Goal: Task Accomplishment & Management: Manage account settings

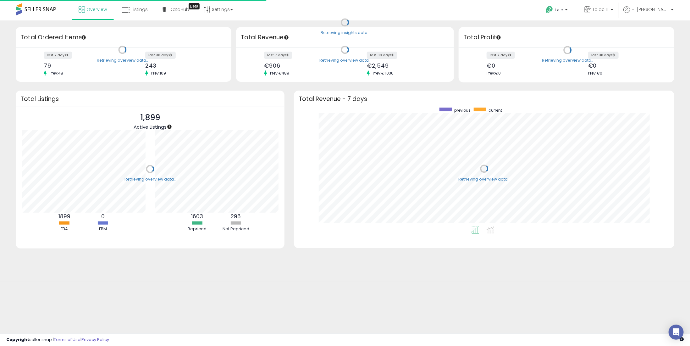
scroll to position [118, 367]
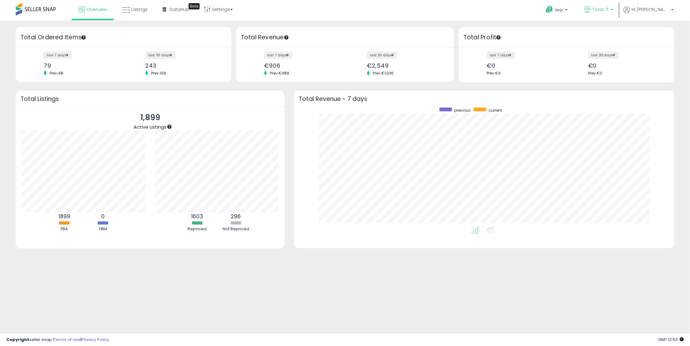
click at [609, 10] on span "Tolac IT" at bounding box center [600, 9] width 17 height 6
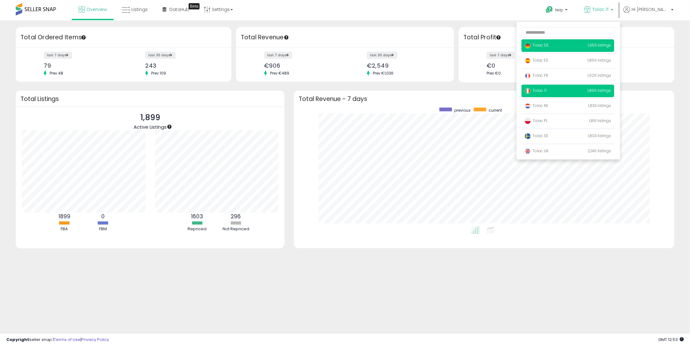
click at [548, 45] on span "Tolac DE" at bounding box center [536, 44] width 24 height 5
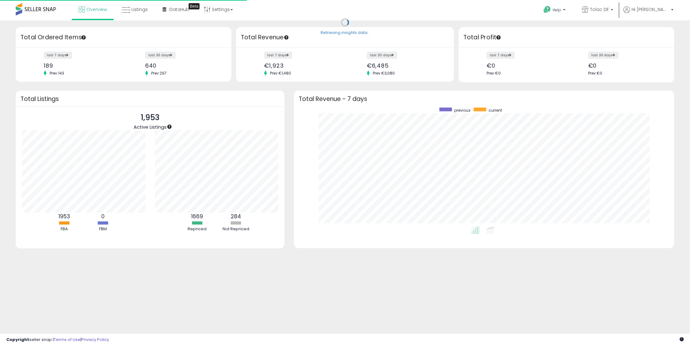
scroll to position [118, 367]
click at [135, 15] on link "Listings" at bounding box center [135, 9] width 36 height 19
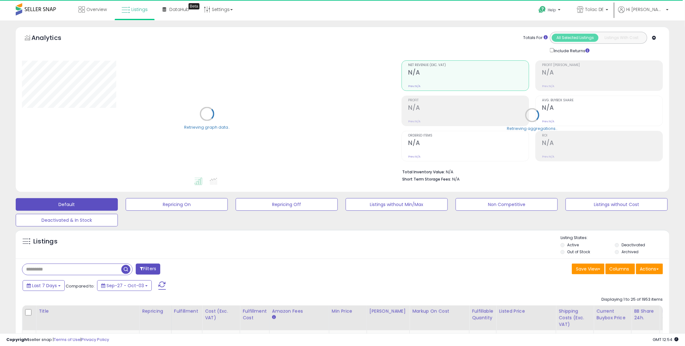
click at [82, 267] on input "text" at bounding box center [71, 269] width 99 height 11
paste input "**********"
type input "**********"
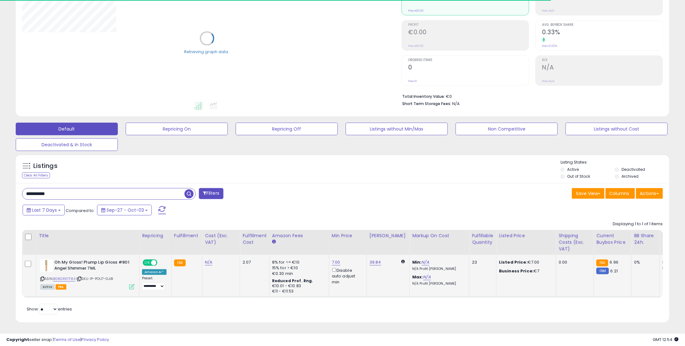
scroll to position [80, 0]
click at [333, 259] on link "7.00" at bounding box center [336, 262] width 8 height 6
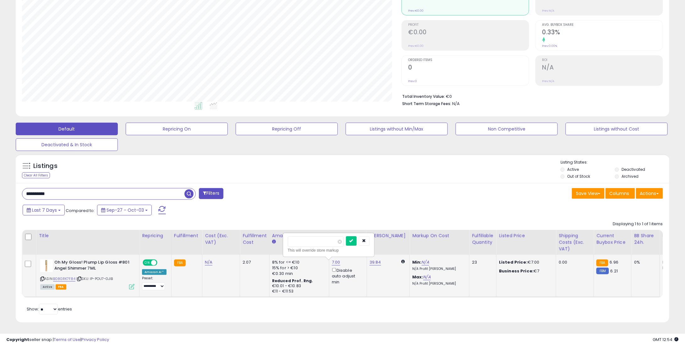
scroll to position [129, 379]
drag, startPoint x: 323, startPoint y: 238, endPoint x: 270, endPoint y: 237, distance: 52.8
click at [270, 237] on table "Title Repricing" at bounding box center [521, 264] width 998 height 68
type input "*"
type input "***"
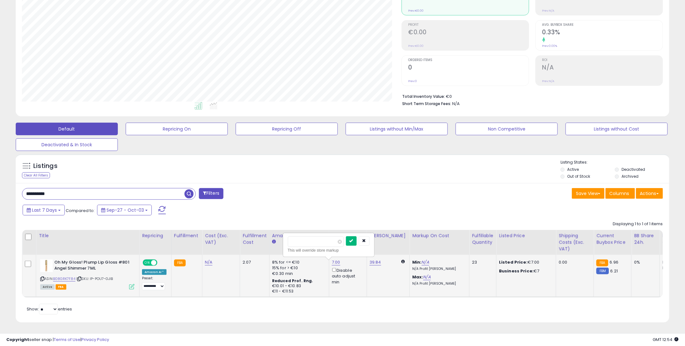
type input "****"
click at [353, 239] on icon "submit" at bounding box center [351, 241] width 4 height 4
click at [373, 259] on link "39.84" at bounding box center [376, 262] width 12 height 6
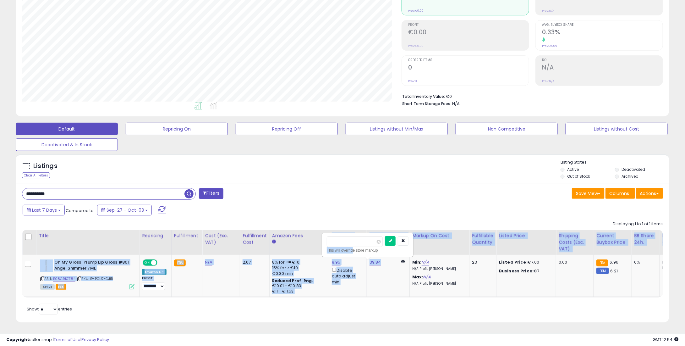
drag, startPoint x: 352, startPoint y: 242, endPoint x: 313, endPoint y: 237, distance: 39.0
click at [313, 237] on table "Title Repricing" at bounding box center [521, 264] width 998 height 68
click at [358, 236] on input "*****" at bounding box center [355, 241] width 56 height 11
click at [352, 236] on input "*****" at bounding box center [355, 241] width 56 height 11
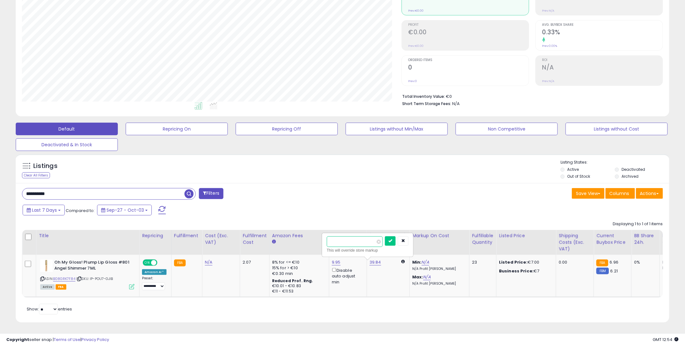
drag, startPoint x: 346, startPoint y: 235, endPoint x: 316, endPoint y: 237, distance: 30.2
click at [316, 237] on table "Title Repricing" at bounding box center [521, 264] width 998 height 68
type input "**"
click at [396, 239] on button "submit" at bounding box center [390, 240] width 11 height 9
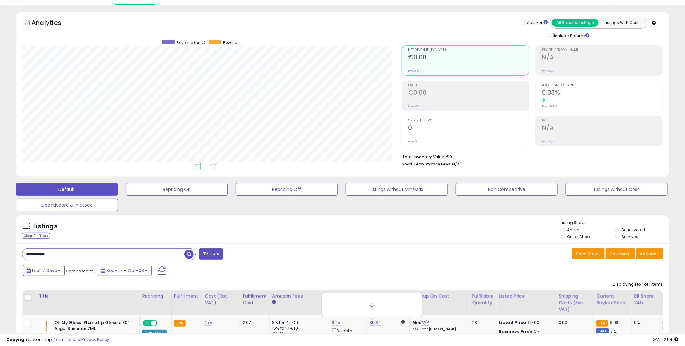
scroll to position [0, 0]
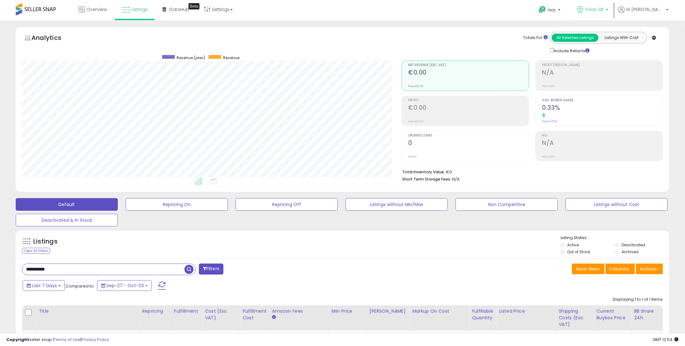
click at [604, 7] on span "Tolac DE" at bounding box center [594, 9] width 19 height 6
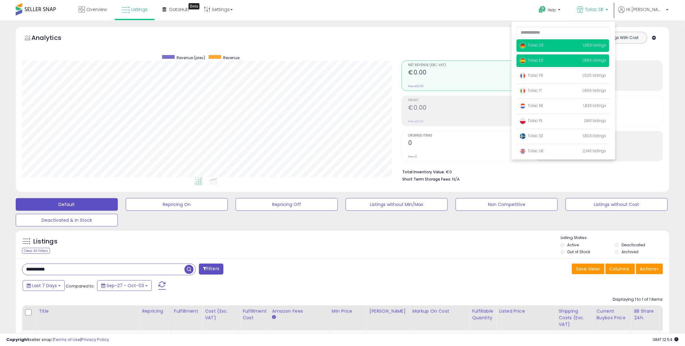
click at [543, 59] on span "Tolac ES" at bounding box center [532, 60] width 24 height 5
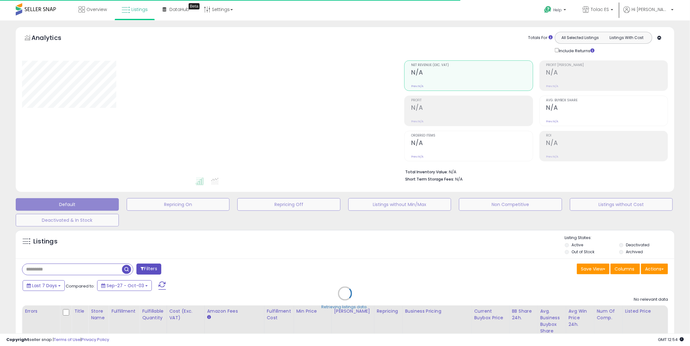
type input "**********"
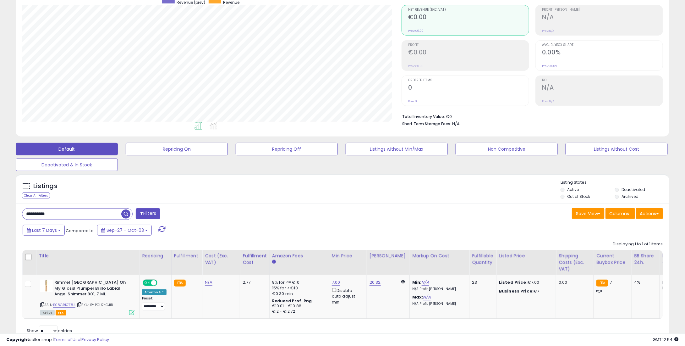
scroll to position [63, 0]
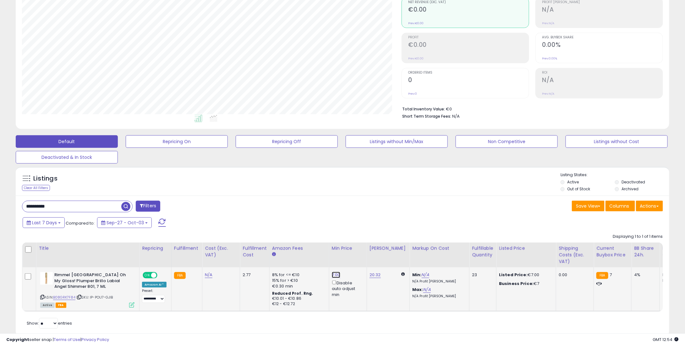
click at [334, 275] on link "7.00" at bounding box center [336, 275] width 8 height 6
drag, startPoint x: 322, startPoint y: 254, endPoint x: 276, endPoint y: 245, distance: 47.3
click at [227, 252] on table "Title Repricing" at bounding box center [521, 276] width 998 height 69
type input "*"
type input "****"
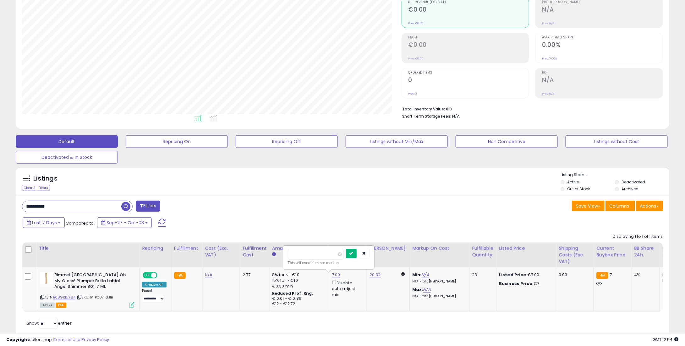
drag, startPoint x: 363, startPoint y: 252, endPoint x: 381, endPoint y: 232, distance: 27.1
click at [357, 252] on button "submit" at bounding box center [351, 253] width 11 height 9
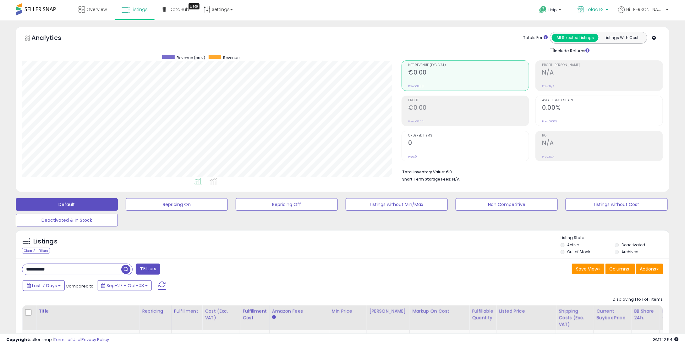
drag, startPoint x: 612, startPoint y: 9, endPoint x: 608, endPoint y: 17, distance: 8.6
click at [604, 9] on span "Tolac ES" at bounding box center [595, 9] width 18 height 6
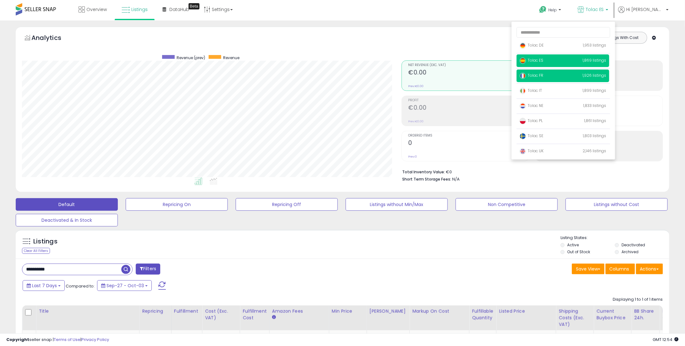
click at [543, 76] on span "Tolac FR" at bounding box center [532, 75] width 24 height 5
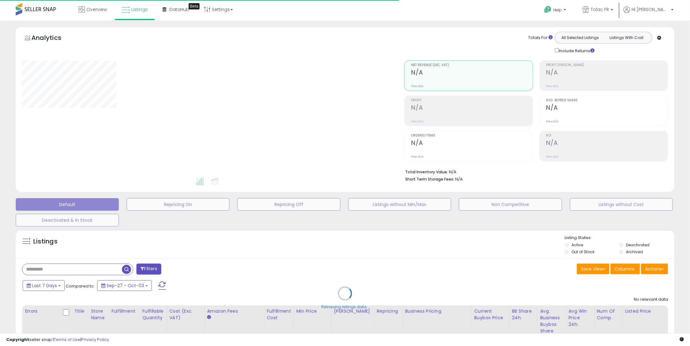
type input "**********"
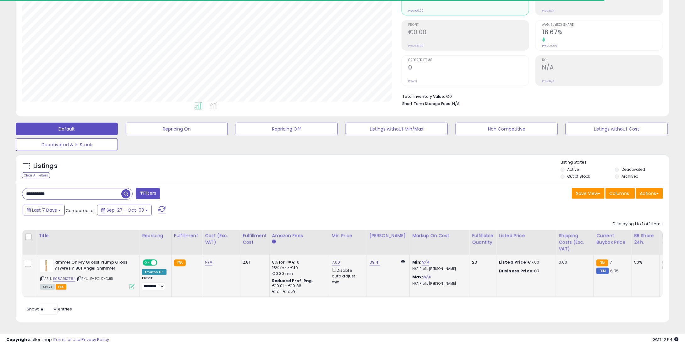
scroll to position [129, 379]
click at [335, 259] on link "7.00" at bounding box center [336, 262] width 8 height 6
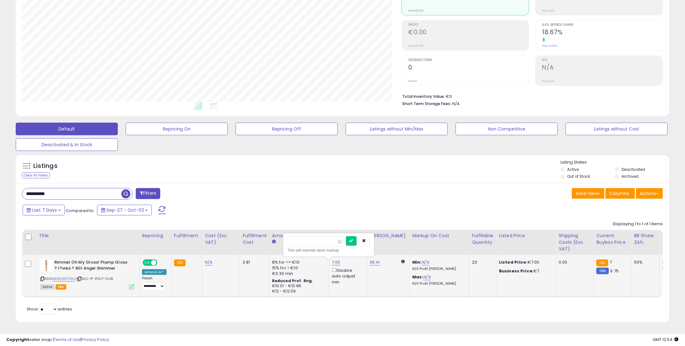
drag, startPoint x: 318, startPoint y: 234, endPoint x: 296, endPoint y: 241, distance: 23.6
click at [255, 245] on table "Title Repricing" at bounding box center [521, 264] width 998 height 68
type input "*"
type input "****"
click at [356, 236] on button "submit" at bounding box center [351, 240] width 11 height 9
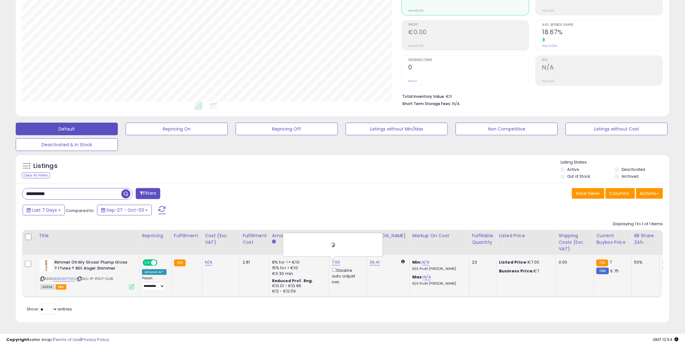
click at [375, 255] on td "39.41" at bounding box center [388, 276] width 43 height 42
click at [376, 259] on div "39.41" at bounding box center [387, 262] width 35 height 6
click at [371, 259] on link "39.41" at bounding box center [375, 262] width 10 height 6
drag, startPoint x: 349, startPoint y: 237, endPoint x: 308, endPoint y: 235, distance: 40.9
click at [308, 235] on table "Title Repricing" at bounding box center [521, 264] width 998 height 68
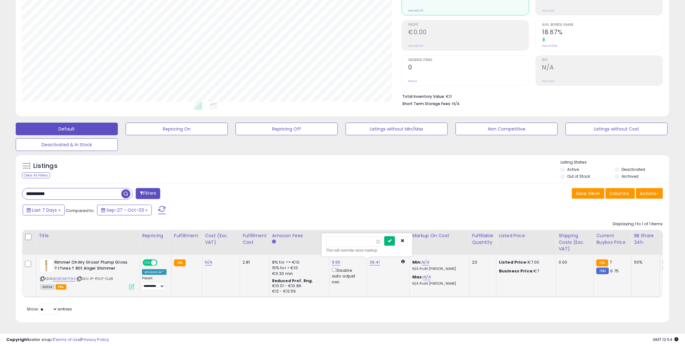
type input "**"
click at [392, 239] on icon "submit" at bounding box center [390, 241] width 4 height 4
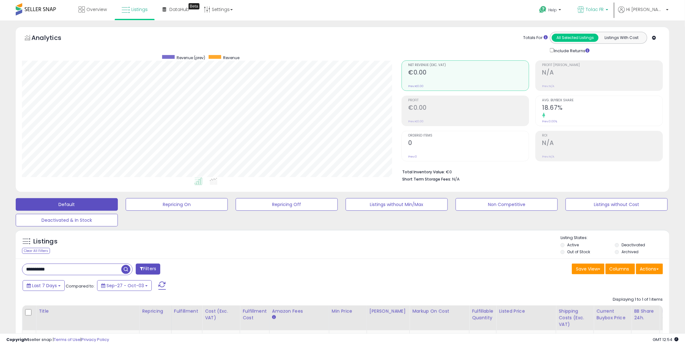
click at [604, 10] on span "Tolac FR" at bounding box center [595, 9] width 18 height 6
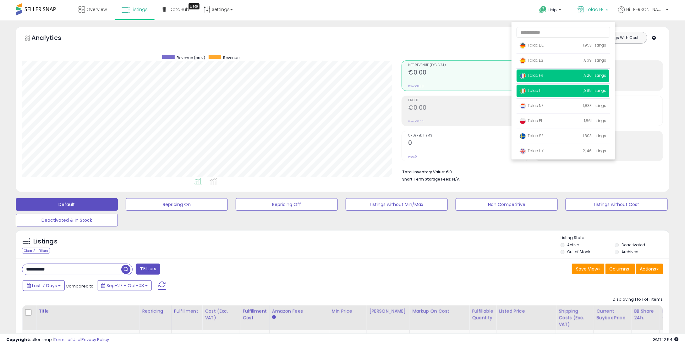
click at [542, 89] on span "Tolac IT" at bounding box center [531, 90] width 22 height 5
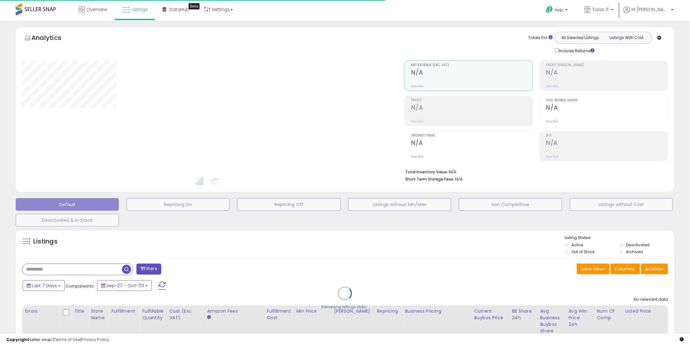
type input "**********"
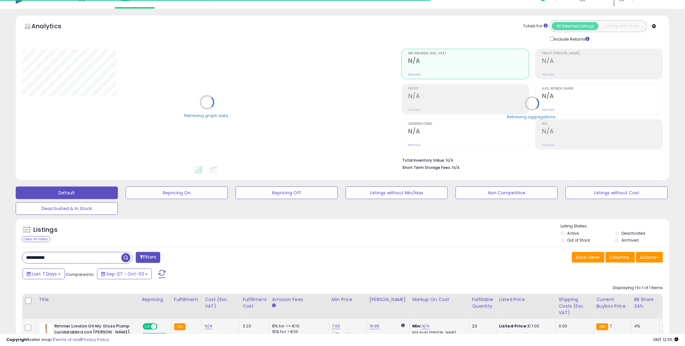
scroll to position [93, 0]
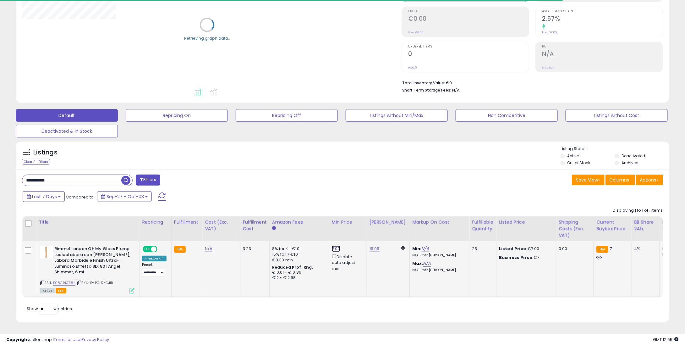
click at [332, 245] on link "7.00" at bounding box center [336, 248] width 8 height 6
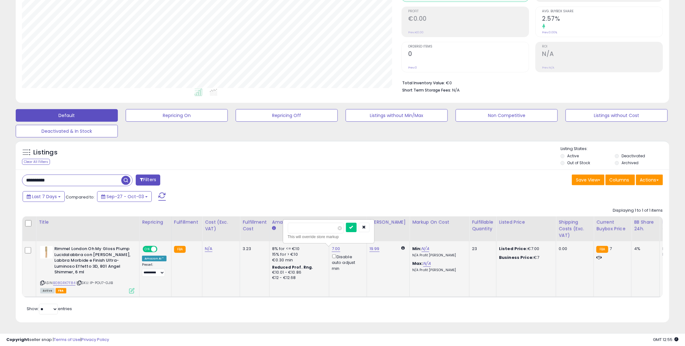
scroll to position [129, 379]
drag, startPoint x: 270, startPoint y: 227, endPoint x: 316, endPoint y: 225, distance: 45.3
click at [260, 227] on table "Title Repricing" at bounding box center [521, 256] width 998 height 81
type input "*"
type input "****"
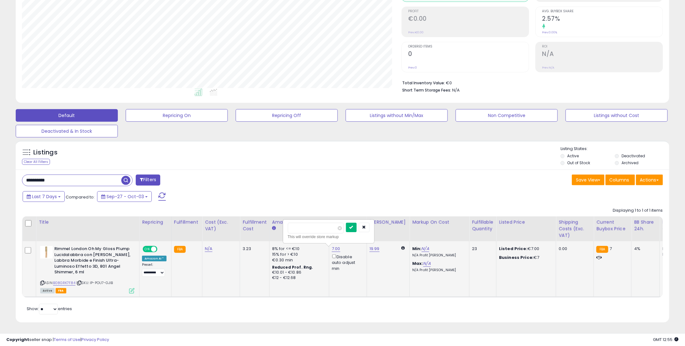
click at [353, 225] on icon "submit" at bounding box center [351, 227] width 4 height 4
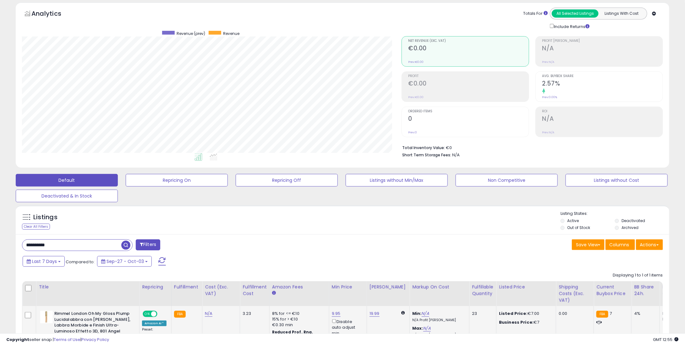
scroll to position [0, 0]
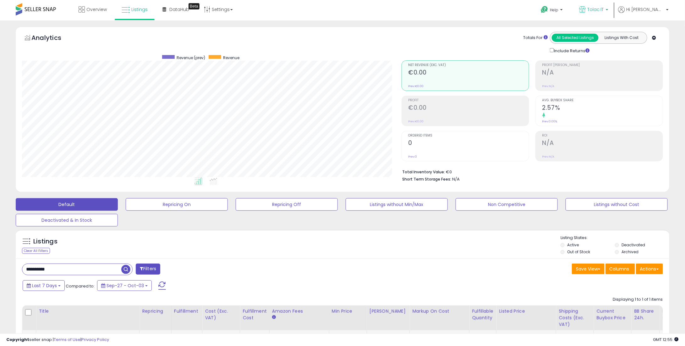
click at [586, 10] on icon at bounding box center [582, 9] width 7 height 7
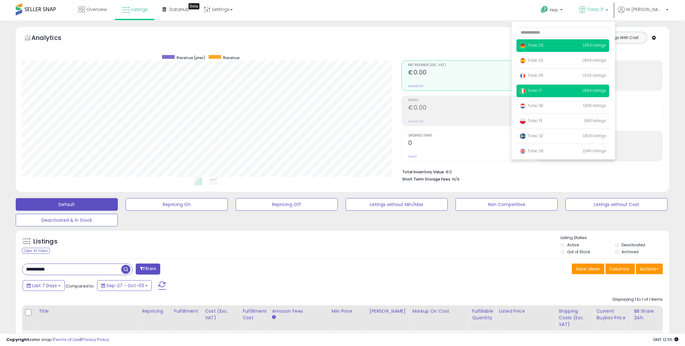
click at [544, 46] on span "Tolac DE" at bounding box center [532, 44] width 24 height 5
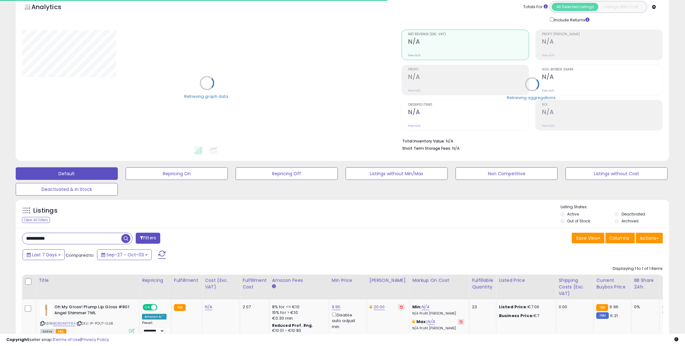
scroll to position [31, 0]
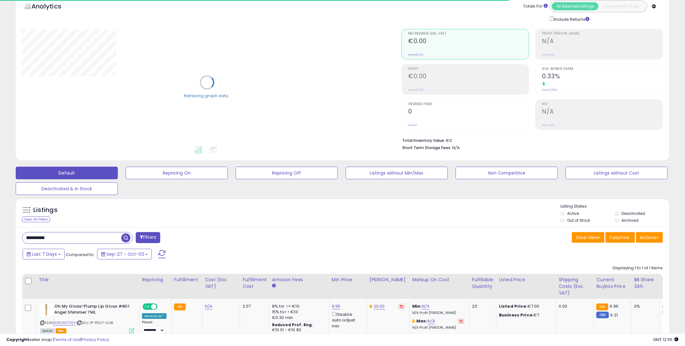
drag, startPoint x: 80, startPoint y: 229, endPoint x: 79, endPoint y: 239, distance: 10.1
click at [84, 230] on div "**********" at bounding box center [343, 297] width 654 height 140
drag, startPoint x: 77, startPoint y: 240, endPoint x: 72, endPoint y: 240, distance: 4.4
click at [76, 240] on input "**********" at bounding box center [71, 237] width 99 height 11
paste input "text"
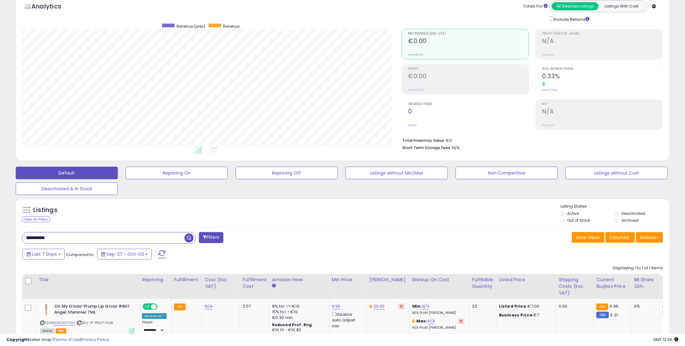
scroll to position [129, 379]
type input "**********"
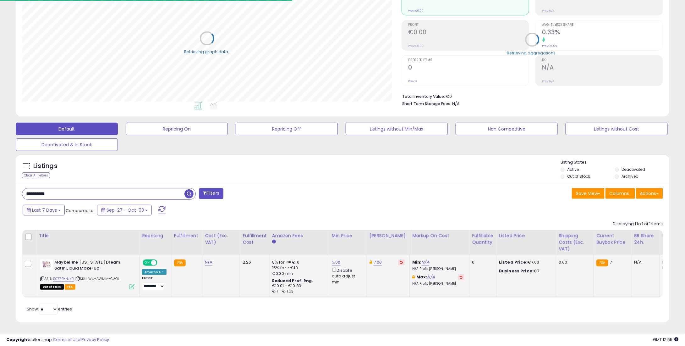
scroll to position [80, 0]
click at [398, 259] on button at bounding box center [401, 262] width 7 height 6
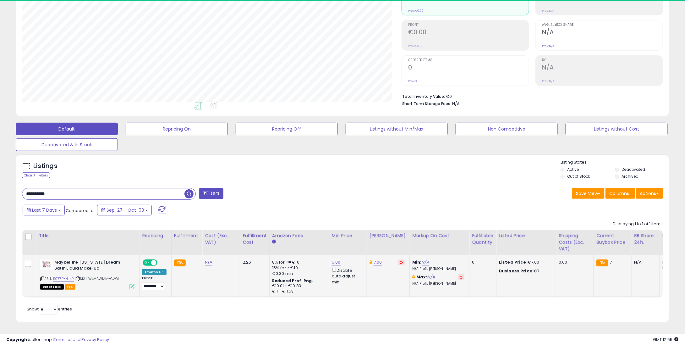
scroll to position [129, 379]
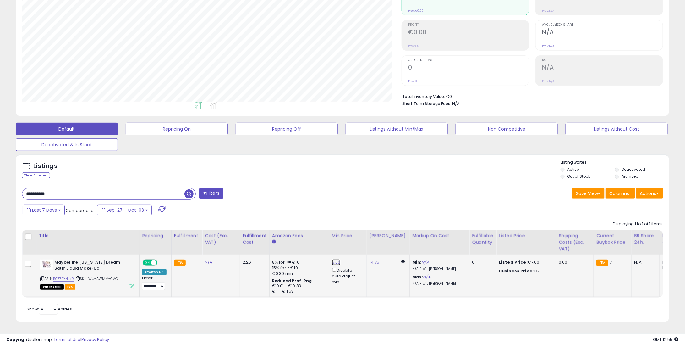
click at [332, 259] on link "5.00" at bounding box center [336, 262] width 9 height 6
drag, startPoint x: 315, startPoint y: 237, endPoint x: 255, endPoint y: 237, distance: 60.7
click at [255, 237] on table "Title Repricing" at bounding box center [521, 264] width 998 height 68
type input "*"
type input "****"
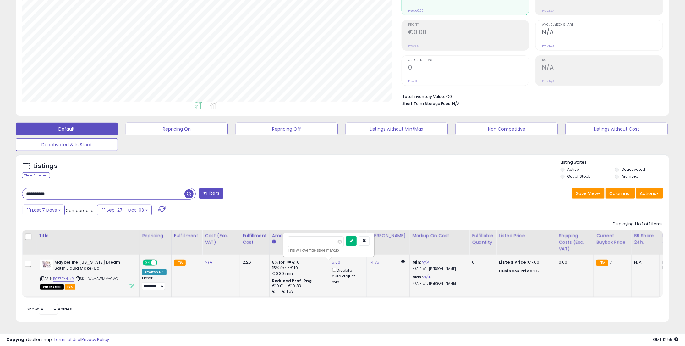
click at [357, 236] on button "submit" at bounding box center [351, 240] width 11 height 9
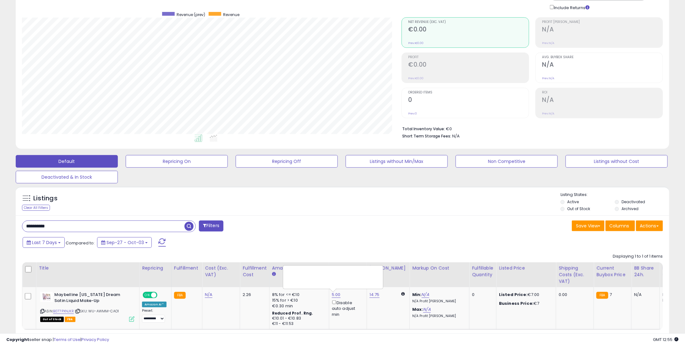
scroll to position [0, 0]
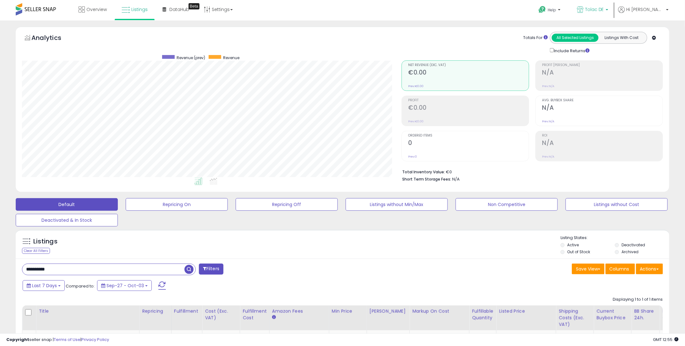
click at [604, 6] on span "Tolac DE" at bounding box center [594, 9] width 19 height 6
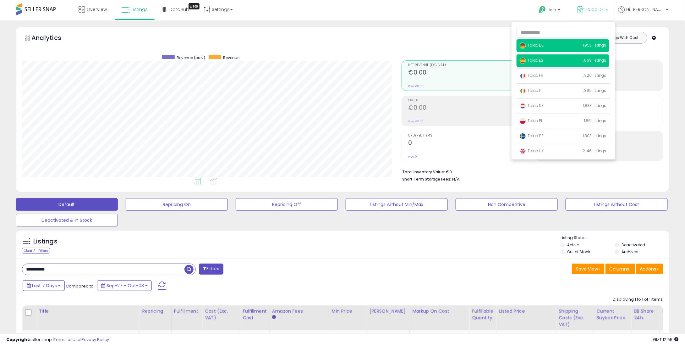
click at [543, 61] on span "Tolac ES" at bounding box center [532, 60] width 24 height 5
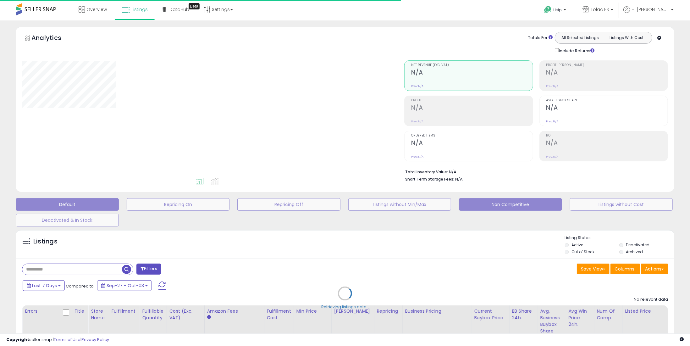
type input "**********"
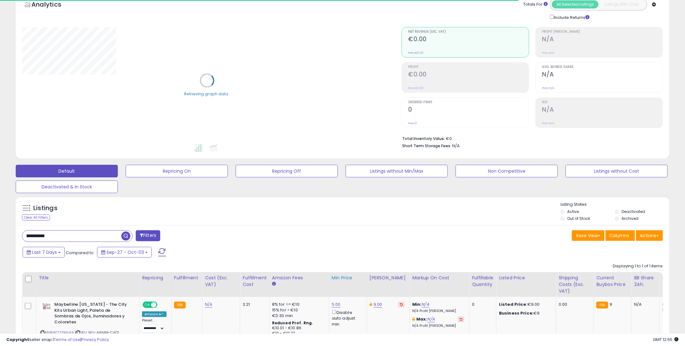
scroll to position [81, 0]
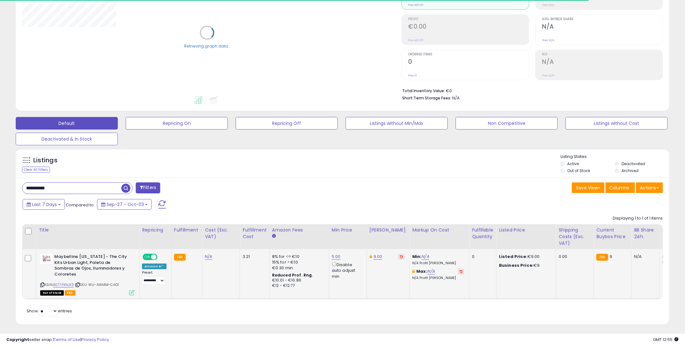
click at [390, 255] on div "9.00" at bounding box center [387, 257] width 35 height 6
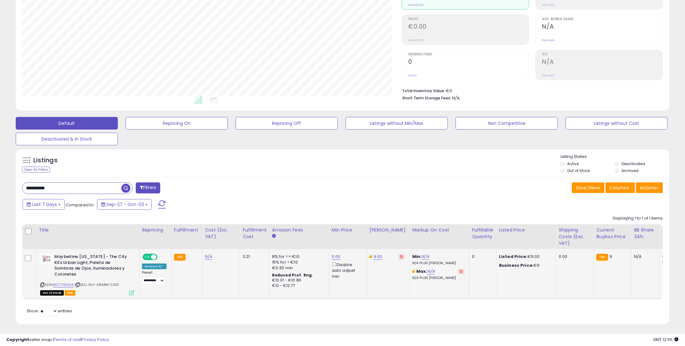
scroll to position [129, 379]
click at [398, 255] on button at bounding box center [401, 257] width 7 height 6
click at [332, 257] on link "5.00" at bounding box center [336, 256] width 9 height 6
drag, startPoint x: 311, startPoint y: 234, endPoint x: 258, endPoint y: 244, distance: 54.1
click at [258, 244] on table "Title Repricing" at bounding box center [521, 261] width 998 height 75
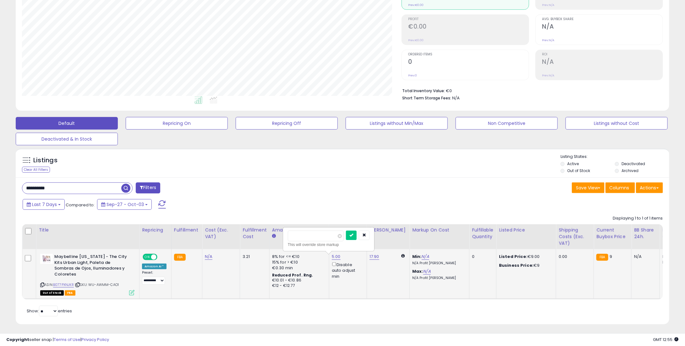
type input "*"
type input "****"
click at [353, 233] on icon "submit" at bounding box center [351, 235] width 4 height 4
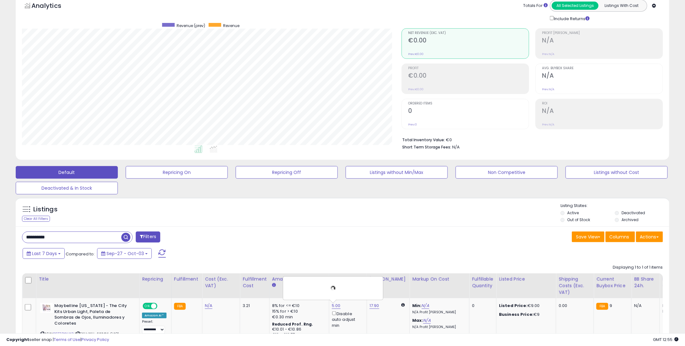
scroll to position [0, 0]
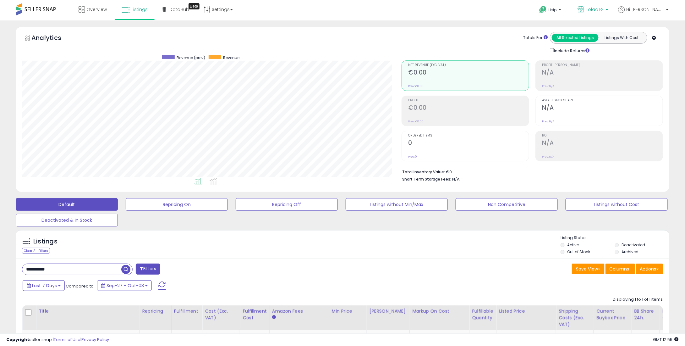
click at [601, 18] on link "Tolac ES" at bounding box center [593, 10] width 40 height 20
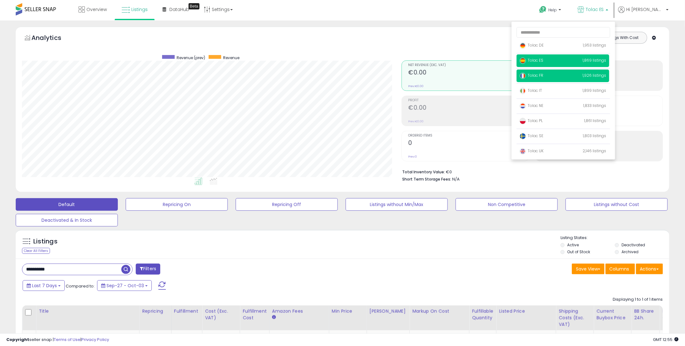
click at [543, 74] on span "Tolac FR" at bounding box center [532, 75] width 24 height 5
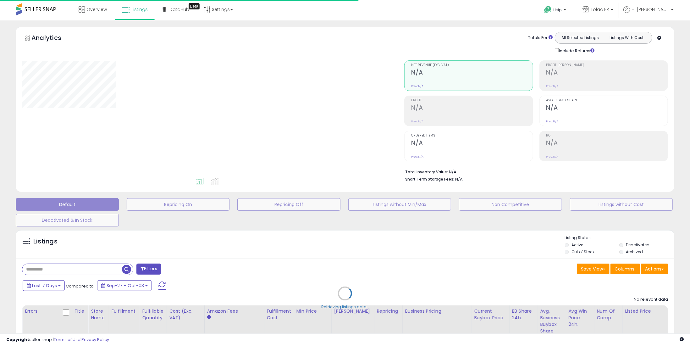
type input "**********"
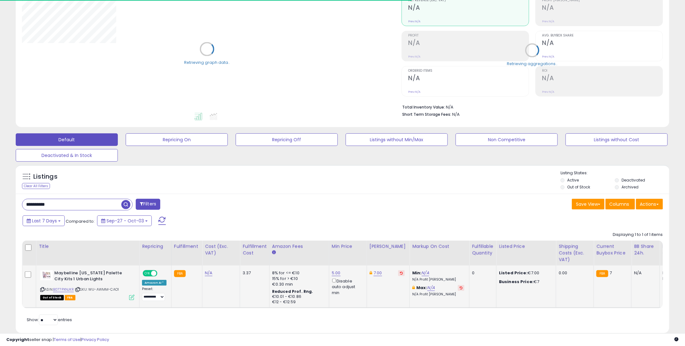
scroll to position [80, 0]
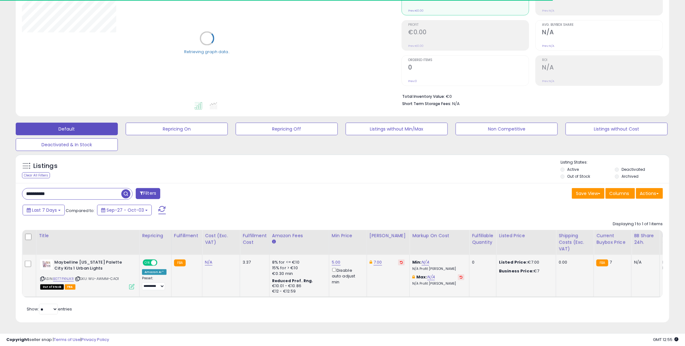
click at [398, 259] on button at bounding box center [401, 262] width 7 height 6
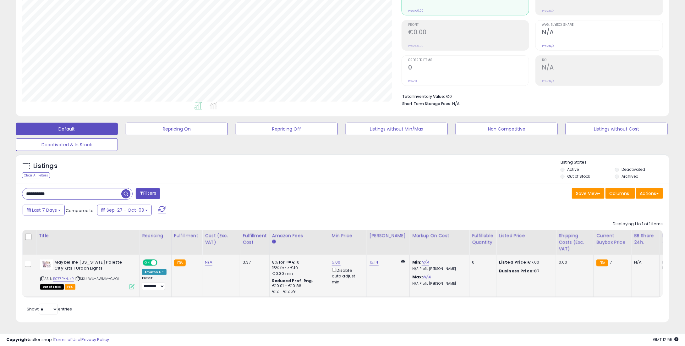
scroll to position [129, 379]
click at [332, 259] on link "5.00" at bounding box center [336, 262] width 9 height 6
drag, startPoint x: 315, startPoint y: 237, endPoint x: 245, endPoint y: 239, distance: 69.8
click at [245, 239] on table "Title Repricing" at bounding box center [521, 264] width 998 height 68
type input "*"
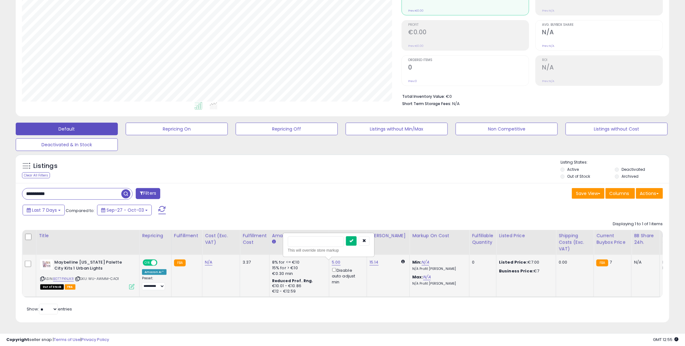
type input "****"
click at [357, 237] on button "submit" at bounding box center [351, 240] width 11 height 9
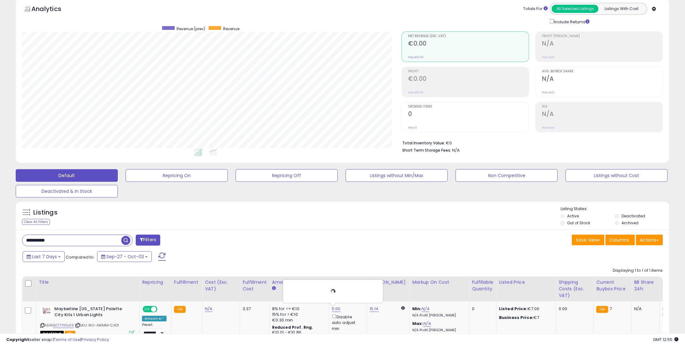
scroll to position [0, 0]
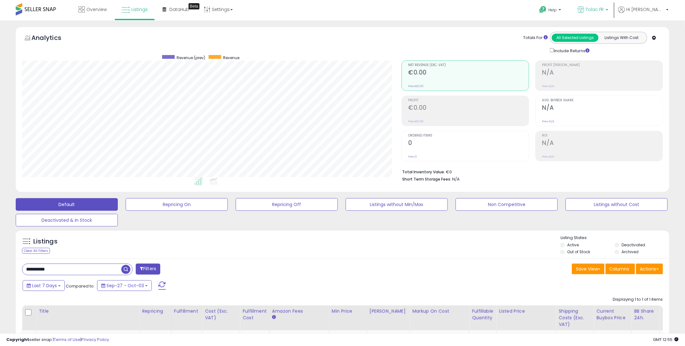
click at [603, 16] on link "Tolac FR" at bounding box center [593, 10] width 40 height 20
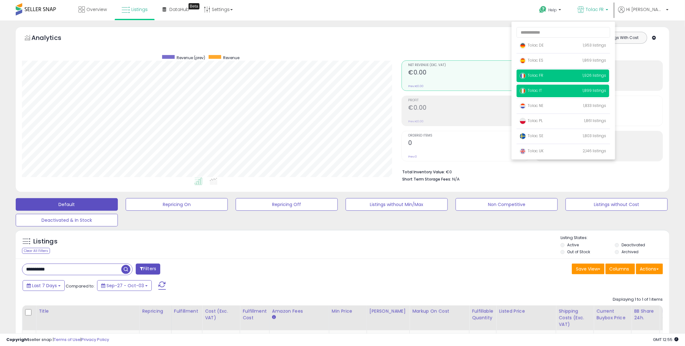
click at [542, 88] on span "Tolac IT" at bounding box center [531, 90] width 22 height 5
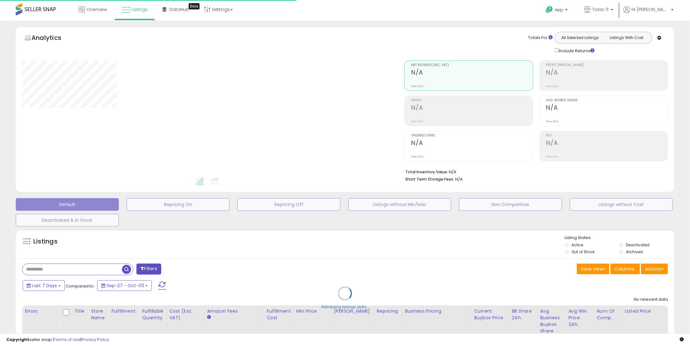
type input "**********"
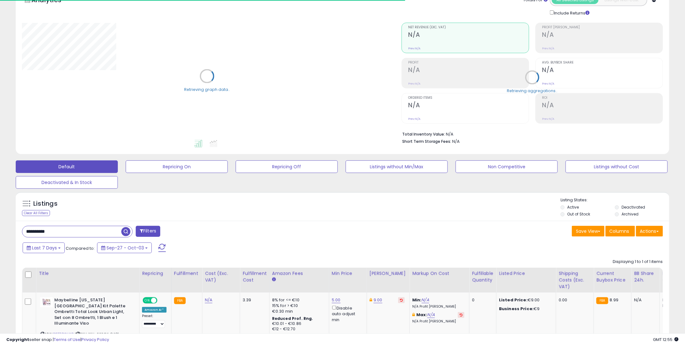
scroll to position [87, 0]
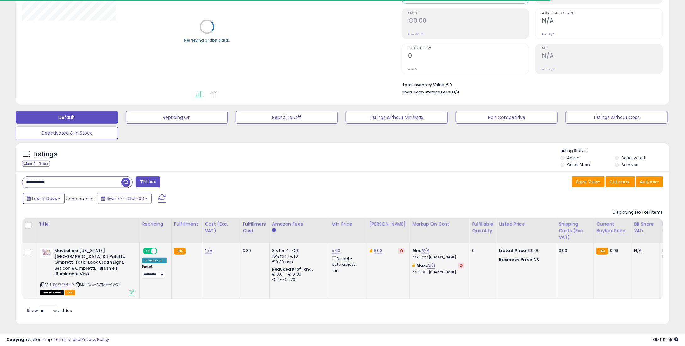
click at [390, 253] on td "9.00" at bounding box center [388, 271] width 43 height 56
click at [400, 250] on icon at bounding box center [401, 250] width 3 height 3
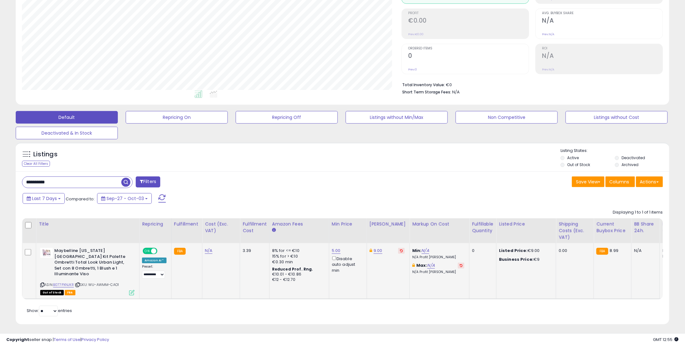
scroll to position [129, 379]
click at [332, 248] on link "5.00" at bounding box center [336, 250] width 9 height 6
drag, startPoint x: 323, startPoint y: 232, endPoint x: 255, endPoint y: 230, distance: 67.6
click at [255, 230] on table "Title Repricing" at bounding box center [521, 258] width 998 height 81
type input "*"
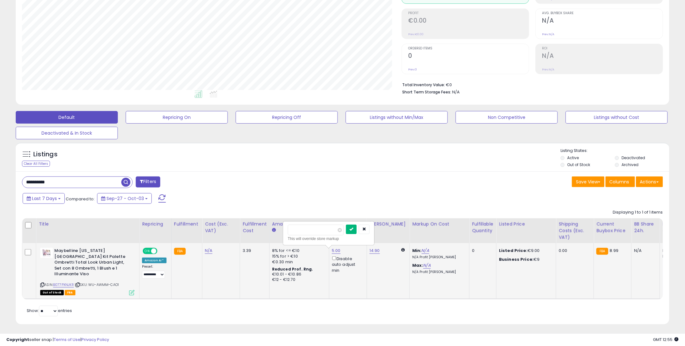
type input "****"
click at [353, 229] on icon "submit" at bounding box center [351, 229] width 4 height 4
